Goal: Find specific page/section: Find specific page/section

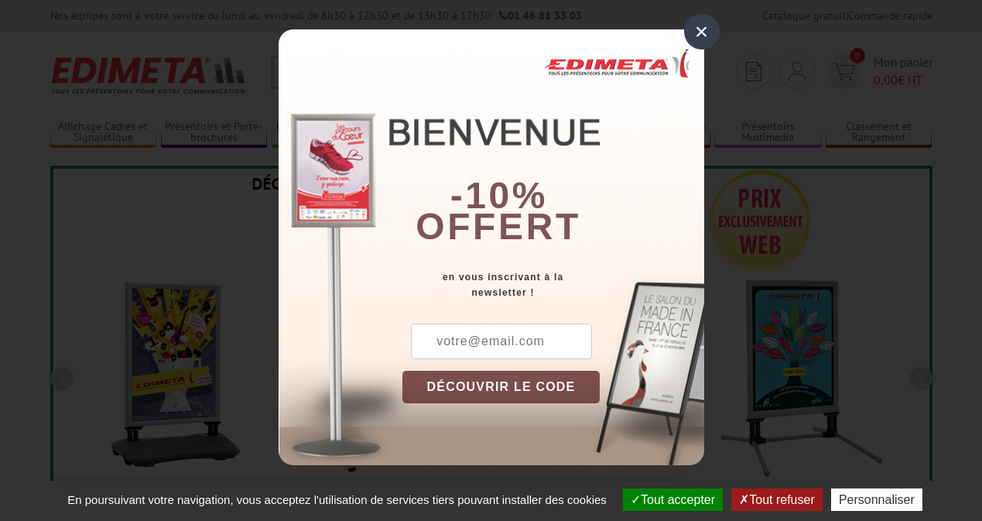
click at [671, 499] on button "Tout accepter" at bounding box center [673, 499] width 100 height 22
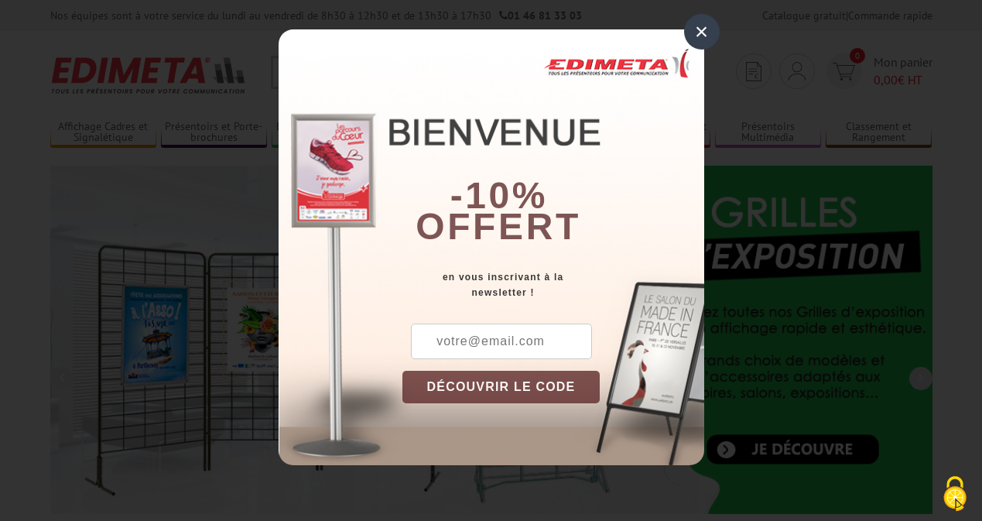
click at [701, 32] on div "×" at bounding box center [702, 32] width 36 height 36
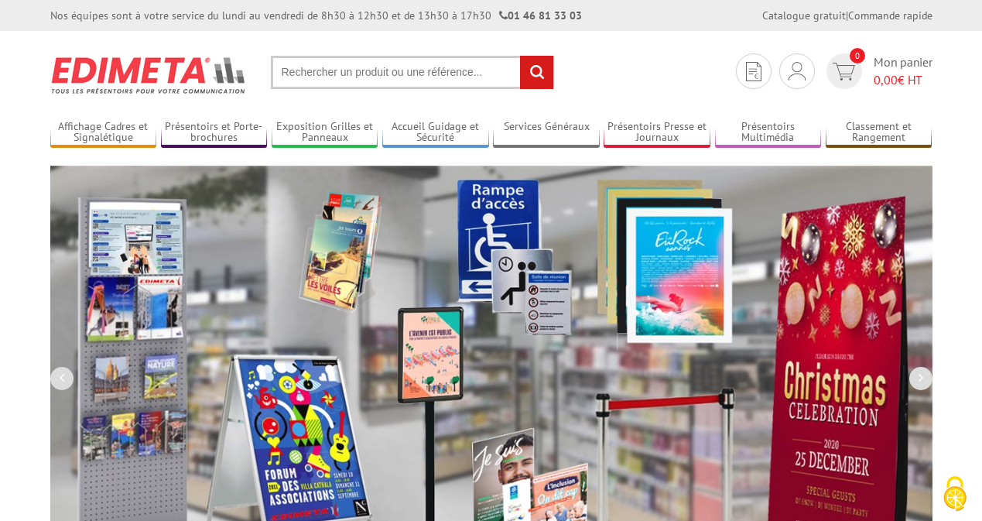
click at [0, 0] on div "Nos équipes sont à votre service du lundi au vendredi de 8h30 à 12h30 et de 13h…" at bounding box center [491, 15] width 982 height 31
click at [324, 132] on link "Exposition Grilles et Panneaux" at bounding box center [325, 133] width 107 height 26
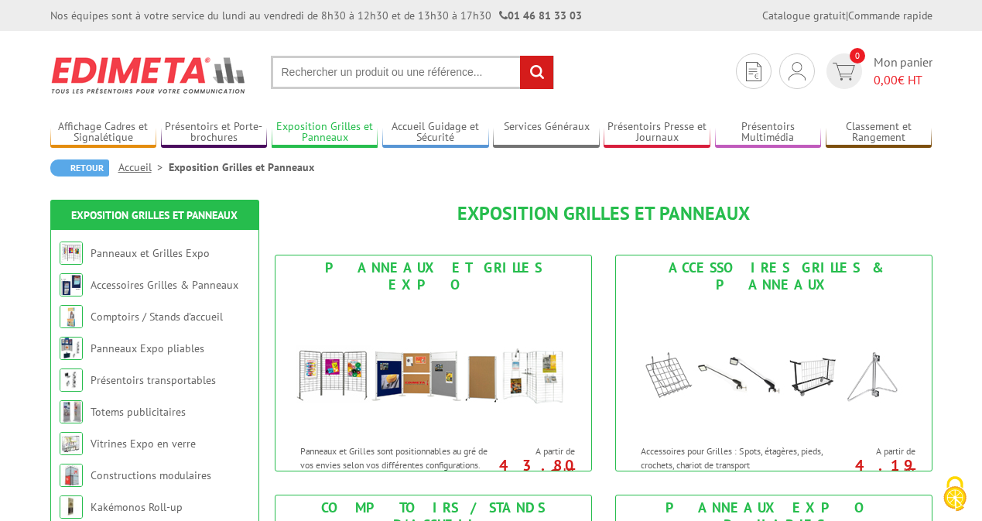
click at [324, 132] on link "Exposition Grilles et Panneaux" at bounding box center [325, 133] width 107 height 26
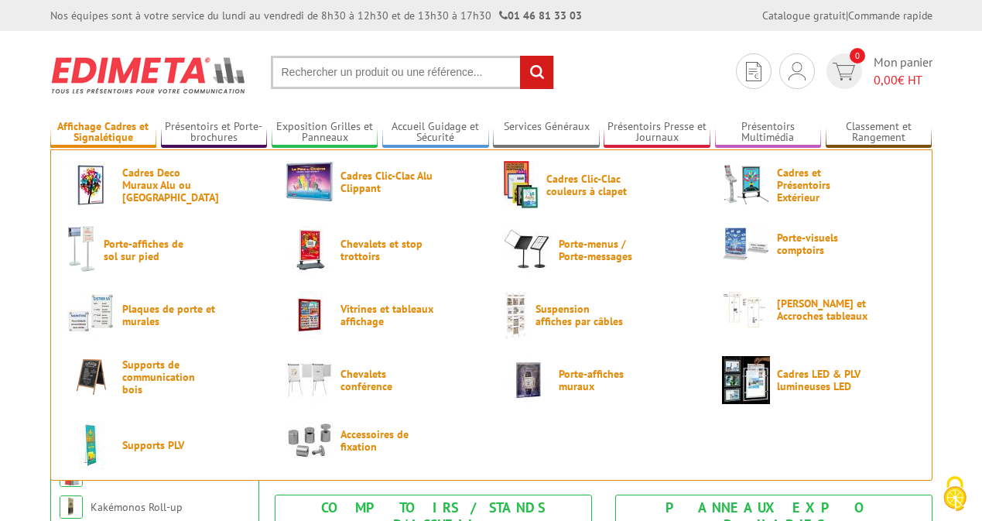
click at [103, 132] on link "Affichage Cadres et Signalétique" at bounding box center [103, 133] width 107 height 26
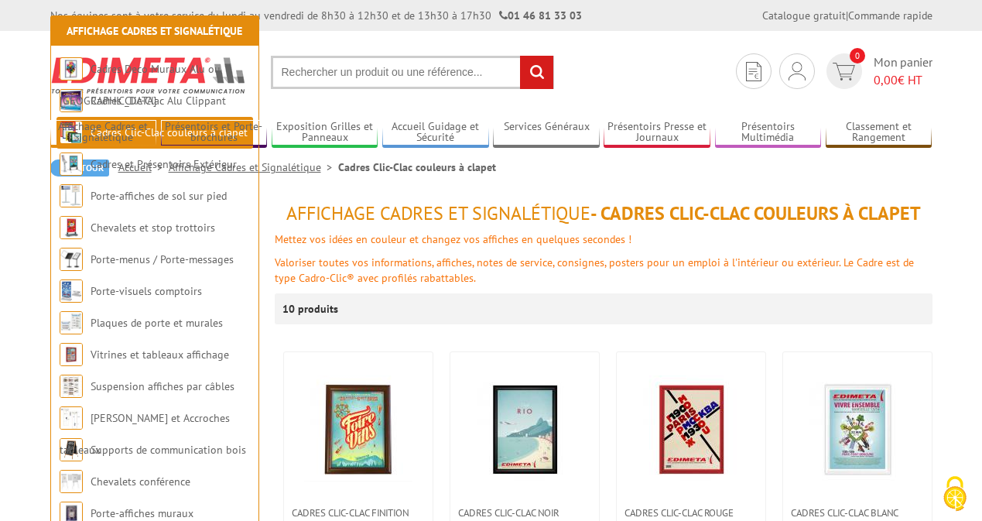
scroll to position [264, 0]
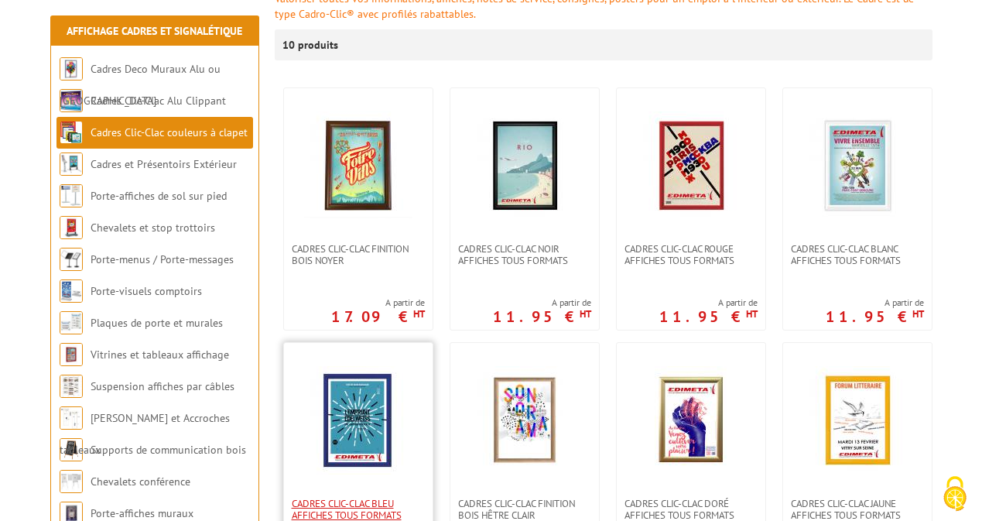
click at [358, 509] on span "Cadres clic-clac bleu affiches tous formats" at bounding box center [358, 509] width 133 height 23
